Goal: Task Accomplishment & Management: Complete application form

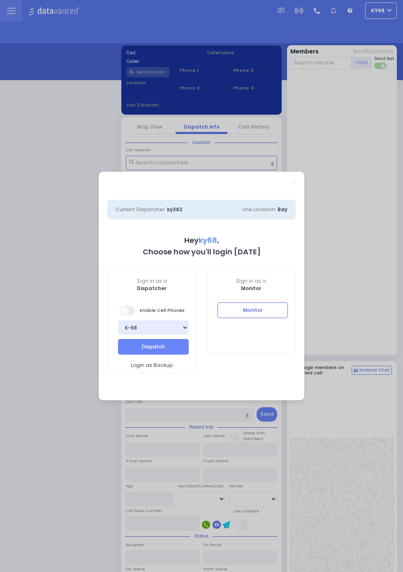
select select "12"
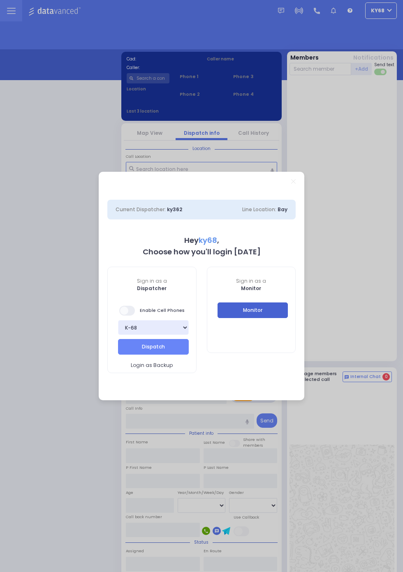
click at [284, 314] on button "Monitor" at bounding box center [252, 311] width 71 height 16
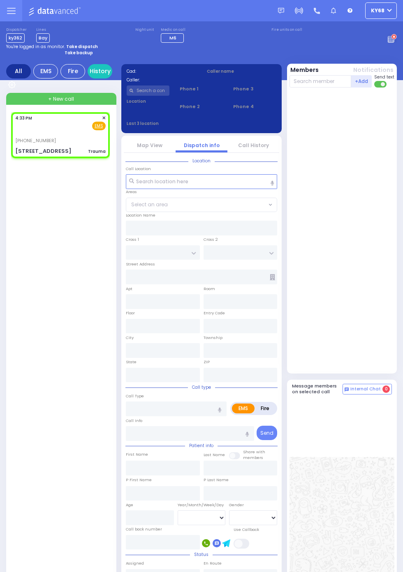
select select
type input "Trauma"
radio input "true"
type input "17"
select select "Year"
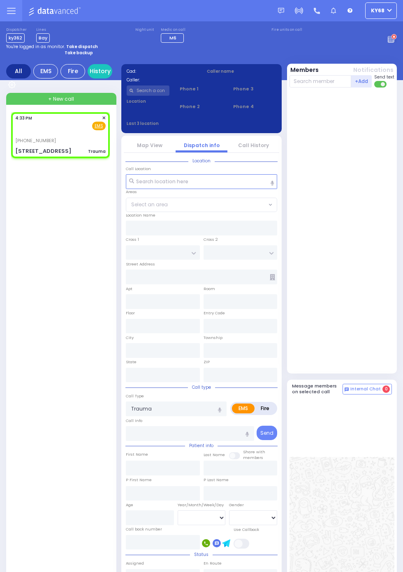
select select "[DEMOGRAPHIC_DATA]"
type input "16:33"
type input "SATMAR DR"
type input "LEMBERG COURT"
type input "143 Acres Road"
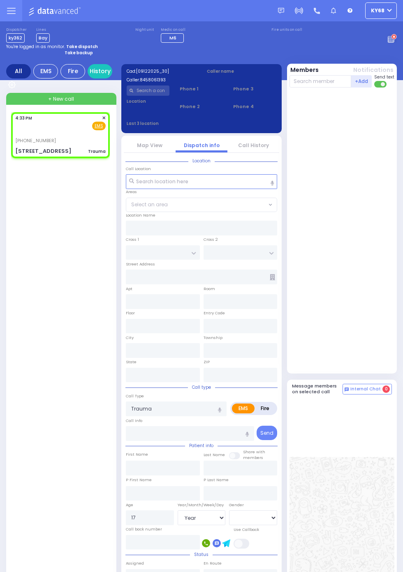
type input "122"
type input "Monroe"
type input "[US_STATE]"
type input "10950"
select select "SECTION 3"
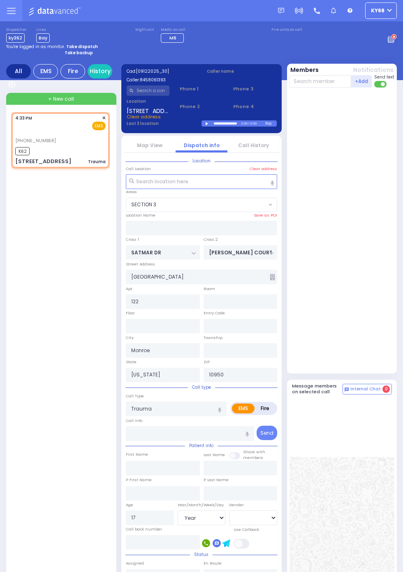
select select
radio input "true"
select select "Year"
select select "[DEMOGRAPHIC_DATA]"
type input "16:35"
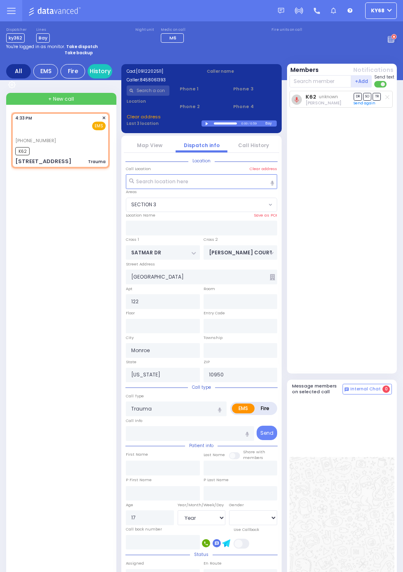
select select "SECTION 3"
select select
radio input "true"
select select "Year"
select select "[DEMOGRAPHIC_DATA]"
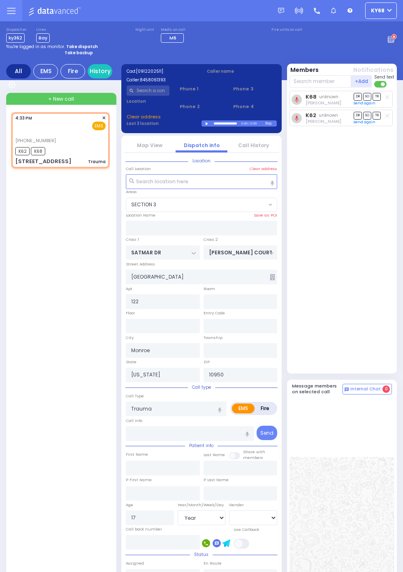
select select "SECTION 3"
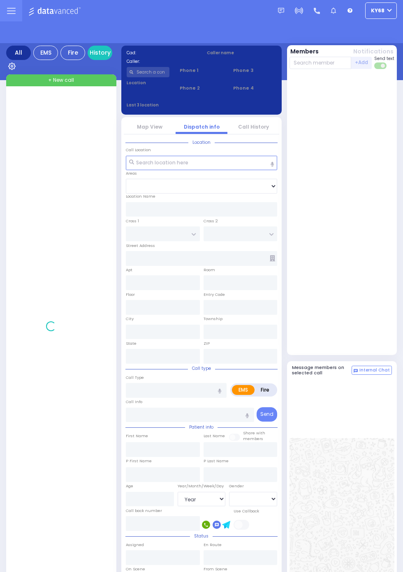
select select "Year"
select select "[DEMOGRAPHIC_DATA]"
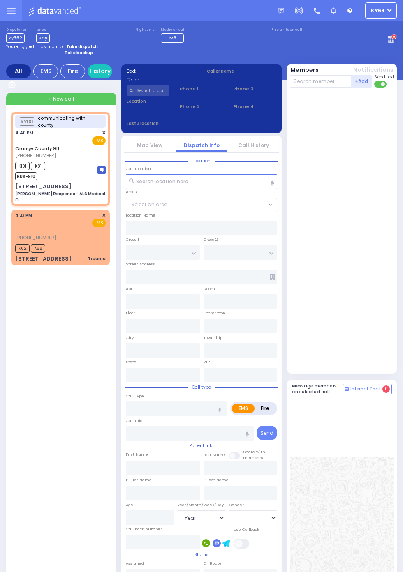
select select
type input "[PERSON_NAME] Response - ALS Medical C"
radio input "true"
type input "Nature: : Charlie Response - ALS Medical C Address: : [STREET_ADDRESS][GEOGRAPH…"
select select
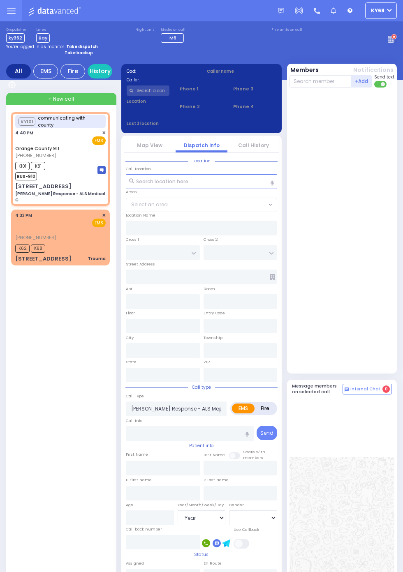
select select
type input "16:41"
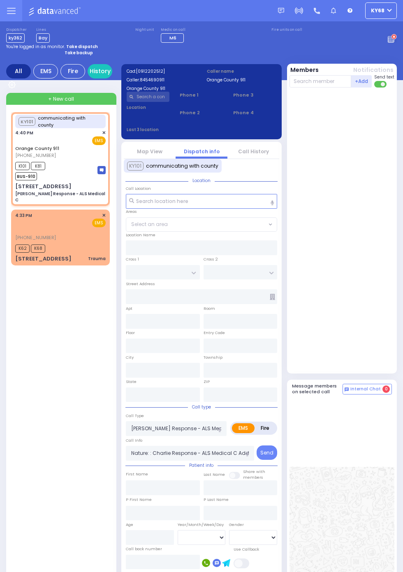
type input "[STREET_ADDRESS]"
type input "Monroe"
type input "[US_STATE]"
type input "10918"
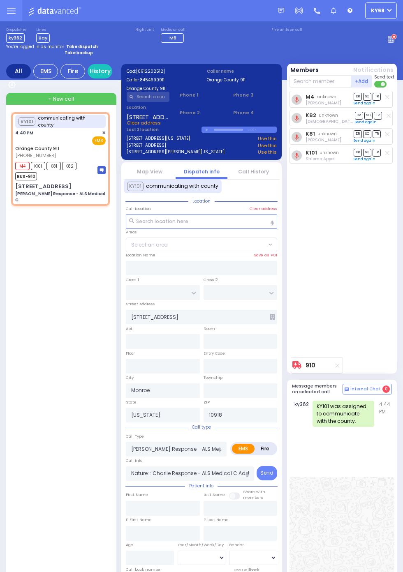
select select
radio input "true"
select select
radio input "true"
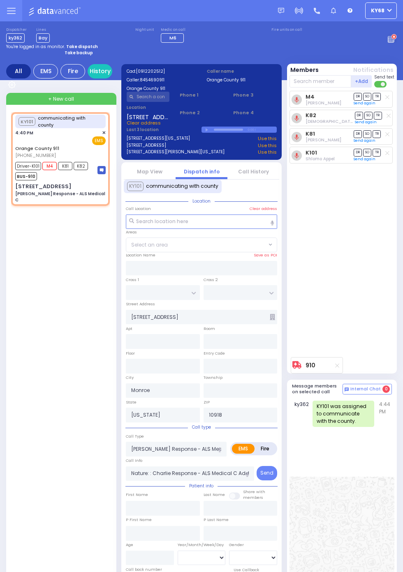
select select
radio input "true"
type input "Unknown"
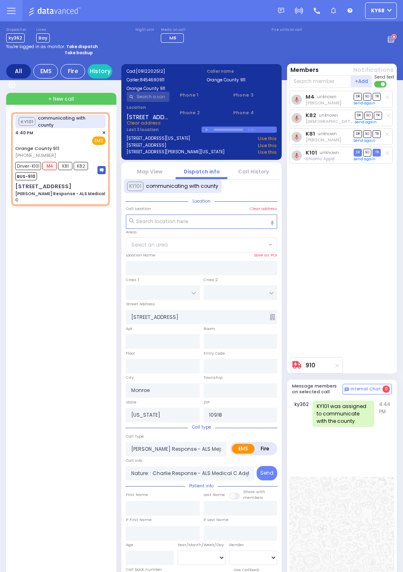
select select "Year"
type input "16:41"
select select
radio input "true"
select select "Year"
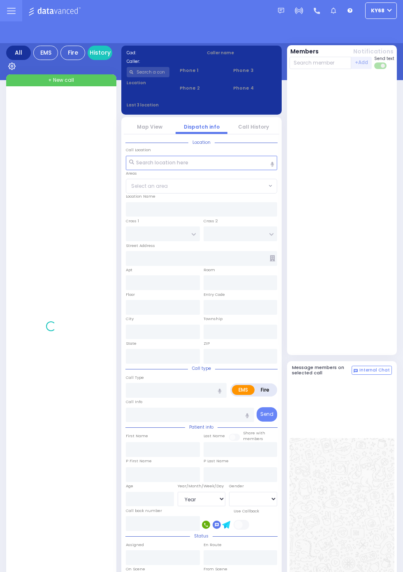
select select "Year"
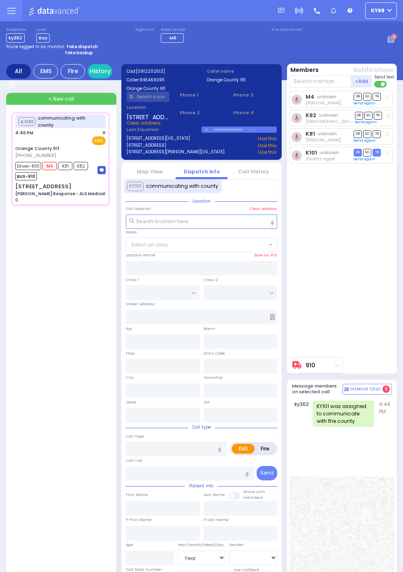
select select
type input "[STREET_ADDRESS]"
type input "Monroe"
type input "[US_STATE]"
type input "10918"
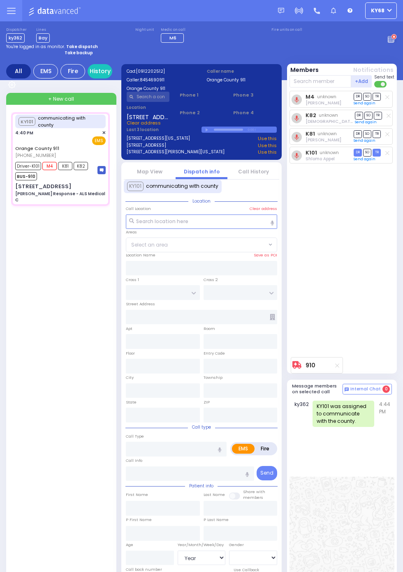
type input "[PERSON_NAME] Response - ALS Medical C"
radio input "true"
type input "Nature: : Charlie Response - ALS Medical C Address: : [STREET_ADDRESS][GEOGRAPH…"
type input "Ian"
type input "Estevez"
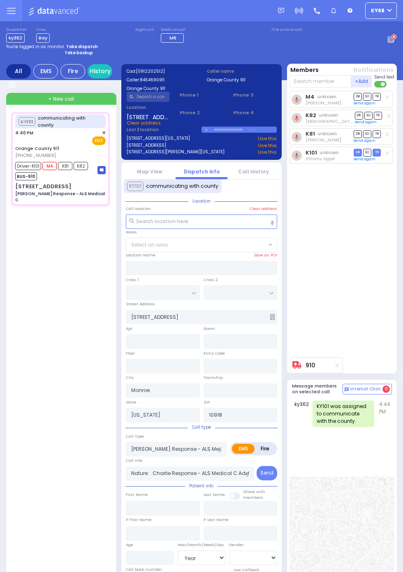
type input "9"
select select "Year"
select select "[DEMOGRAPHIC_DATA]"
type input "16:41"
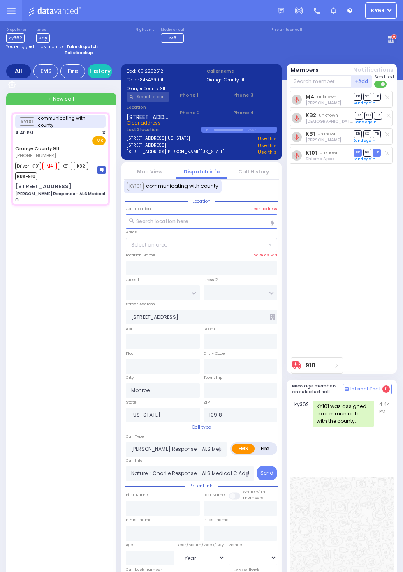
type input "16:52"
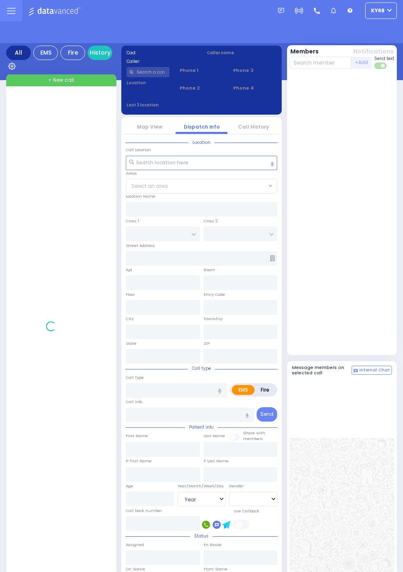
select select "Year"
select select "[DEMOGRAPHIC_DATA]"
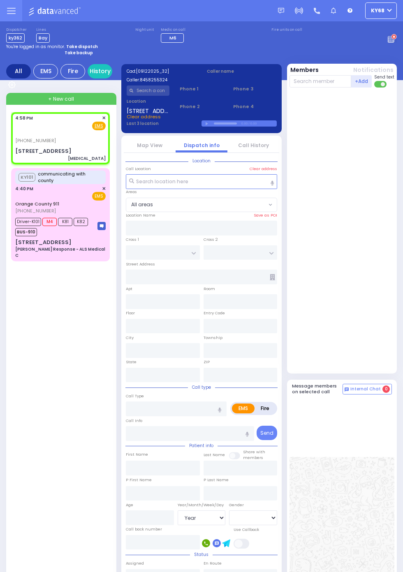
select select "All areas"
type input "[PERSON_NAME][GEOGRAPHIC_DATA]"
type input "[STREET_ADDRESS]"
type input "106"
type input "104"
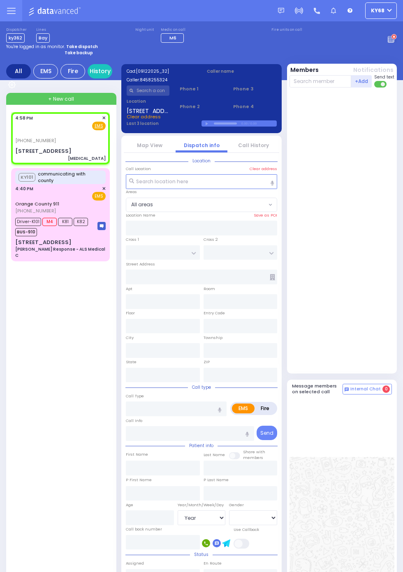
type input "Monroe"
type input "[US_STATE]"
type input "10950"
type input "[MEDICAL_DATA]"
radio input "true"
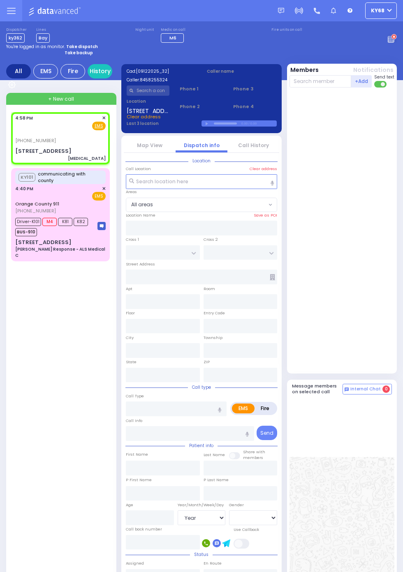
type input "2"
select select "Year"
select select "[DEMOGRAPHIC_DATA]"
type input "16:58"
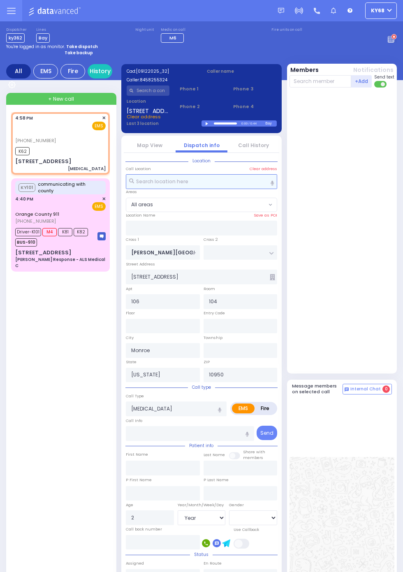
select select
radio input "true"
select select "Year"
select select "[DEMOGRAPHIC_DATA]"
type input "16:59"
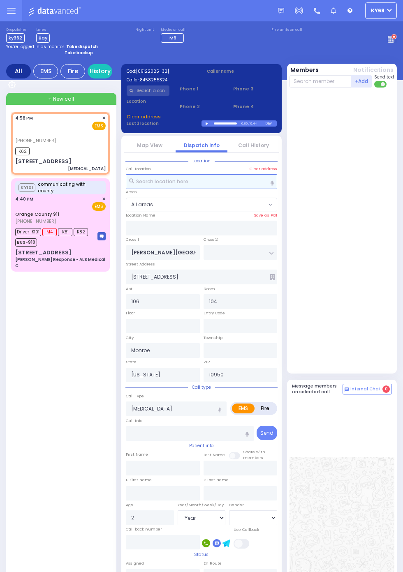
select select
radio input "true"
select select "Year"
select select "[DEMOGRAPHIC_DATA]"
select select
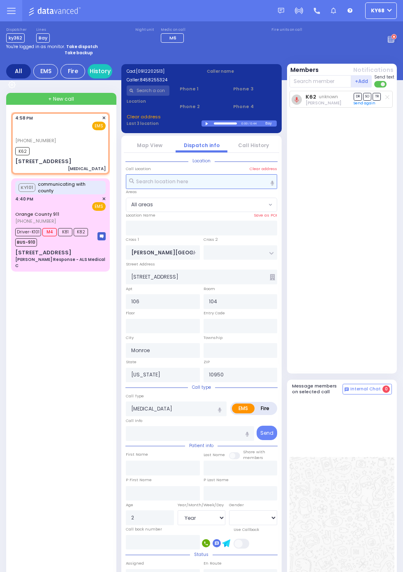
radio input "true"
select select "Year"
select select "[DEMOGRAPHIC_DATA]"
select select
radio input "true"
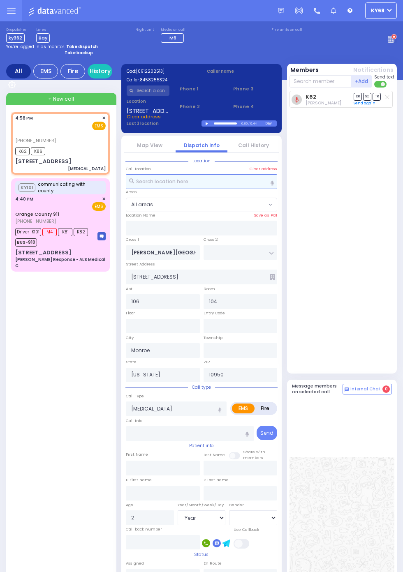
select select "Year"
select select "[DEMOGRAPHIC_DATA]"
